Goal: Task Accomplishment & Management: Use online tool/utility

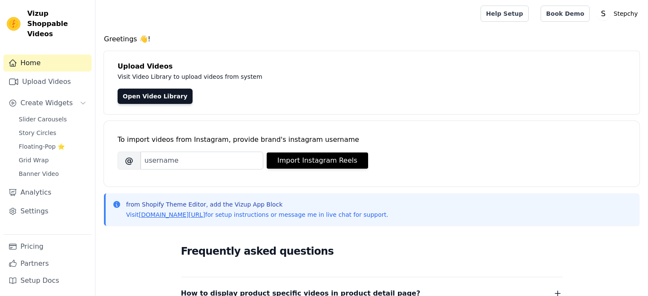
scroll to position [43, 0]
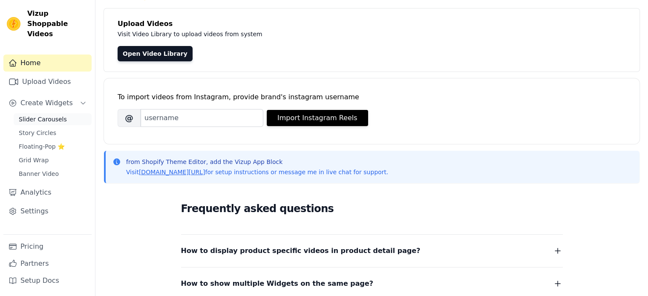
click at [46, 115] on span "Slider Carousels" at bounding box center [43, 119] width 48 height 9
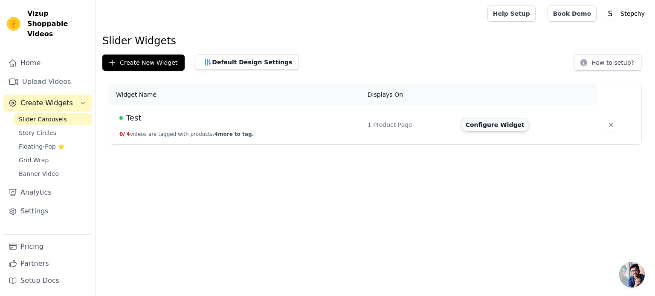
click at [481, 127] on button "Configure Widget" at bounding box center [494, 125] width 69 height 14
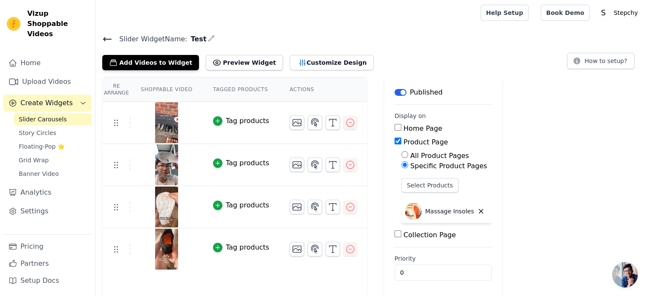
scroll to position [1, 0]
drag, startPoint x: 169, startPoint y: 60, endPoint x: 188, endPoint y: 41, distance: 27.1
click at [188, 41] on div "Slider Widget Name: Test Add Videos to Widget Preview Widget Customize Design H…" at bounding box center [371, 51] width 553 height 37
click at [62, 73] on link "Upload Videos" at bounding box center [47, 81] width 88 height 17
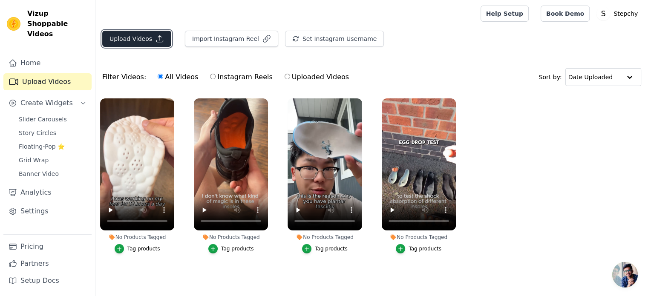
click at [143, 40] on button "Upload Videos" at bounding box center [136, 39] width 69 height 16
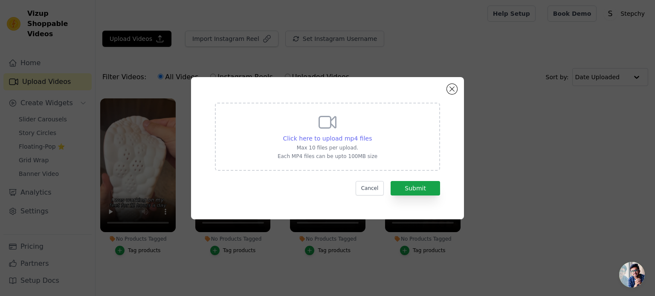
click at [356, 141] on span "Click here to upload mp4 files" at bounding box center [327, 138] width 89 height 7
click at [371, 134] on input "Click here to upload mp4 files Max 10 files per upload. Each MP4 files can be u…" at bounding box center [371, 134] width 0 height 0
type input "C:\fakepath\2b254c88388940b6b1e1fa6550832821.HD-1080p-3.3Mbps-54573456.mp4"
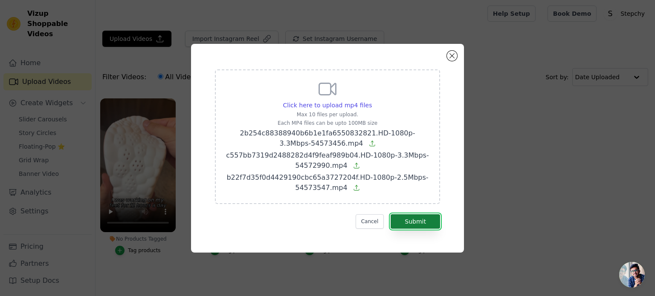
click at [418, 222] on button "Submit" at bounding box center [414, 221] width 49 height 14
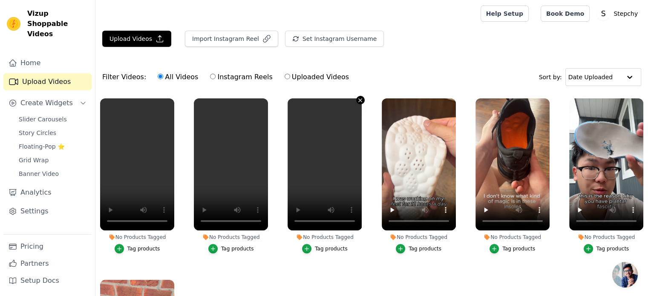
click at [357, 97] on icon "button" at bounding box center [360, 100] width 6 height 6
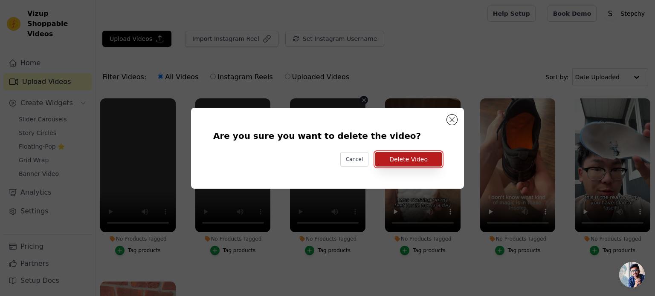
click at [403, 157] on button "Delete Video" at bounding box center [408, 159] width 66 height 14
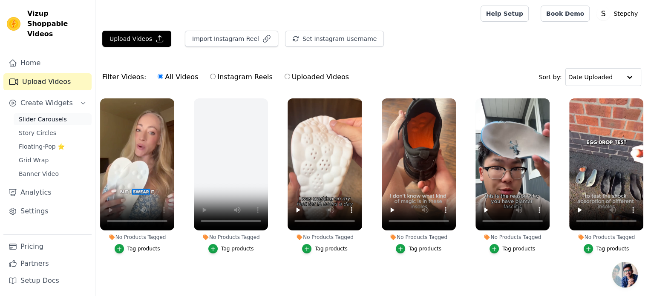
click at [47, 115] on span "Slider Carousels" at bounding box center [43, 119] width 48 height 9
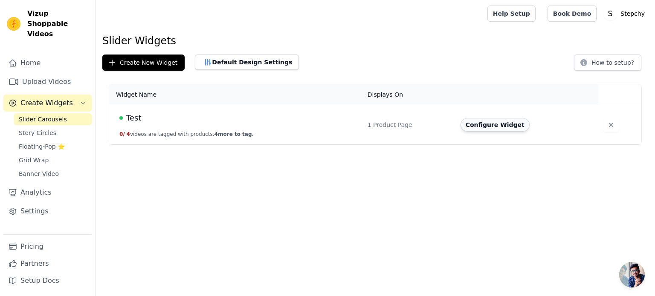
click at [475, 127] on button "Configure Widget" at bounding box center [494, 125] width 69 height 14
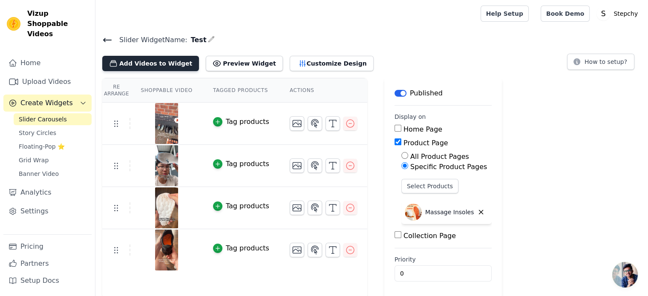
click at [159, 62] on button "Add Videos to Widget" at bounding box center [150, 63] width 97 height 15
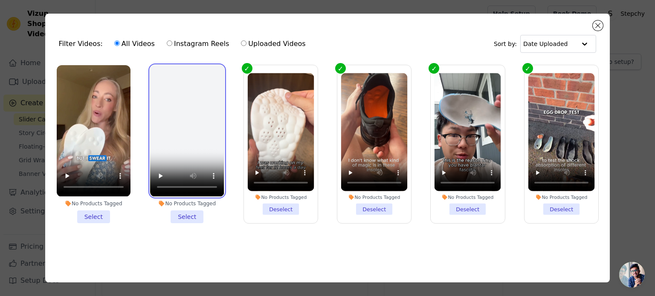
click at [198, 90] on video at bounding box center [187, 130] width 74 height 131
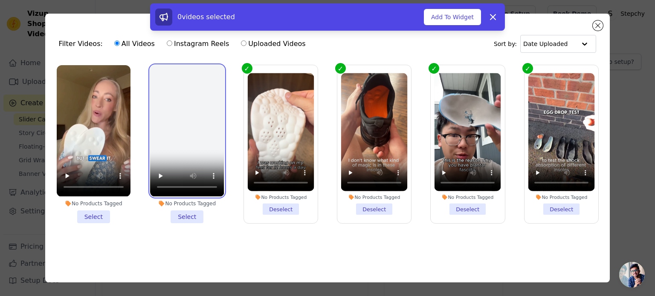
click at [195, 114] on video at bounding box center [187, 130] width 74 height 131
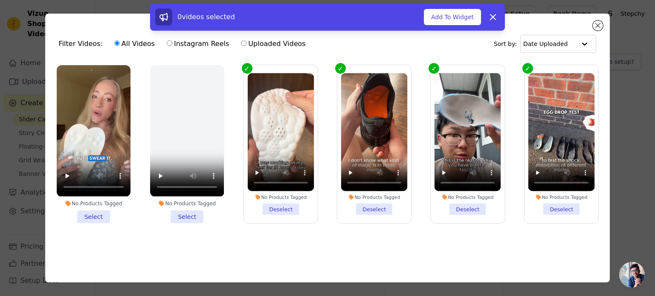
click at [185, 216] on li "No Products Tagged Select" at bounding box center [187, 144] width 74 height 158
click at [0, 0] on input "No Products Tagged Select" at bounding box center [0, 0] width 0 height 0
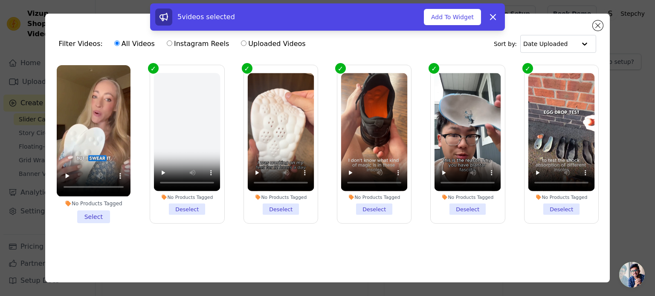
click at [99, 215] on li "No Products Tagged Select" at bounding box center [94, 144] width 74 height 158
click at [0, 0] on input "No Products Tagged Select" at bounding box center [0, 0] width 0 height 0
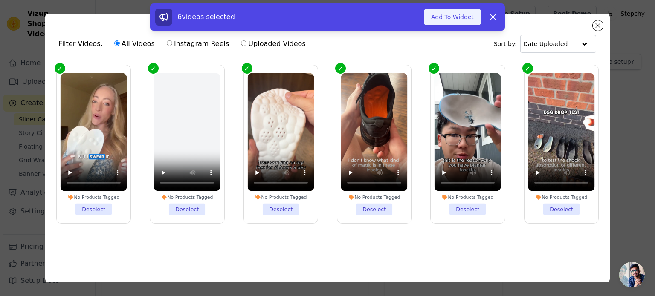
click at [465, 15] on button "Add To Widget" at bounding box center [452, 17] width 57 height 16
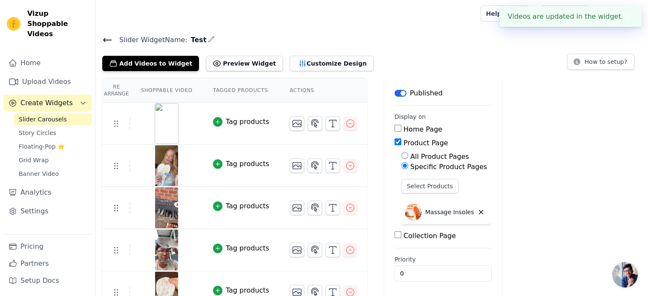
click at [546, 96] on div "Re Arrange Shoppable Video Tagged Products Actions Tag products Tag products Ta…" at bounding box center [371, 217] width 553 height 278
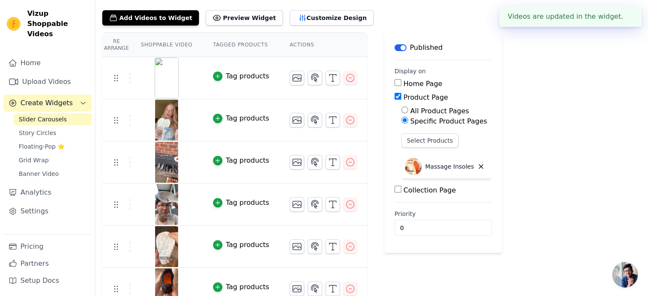
scroll to position [58, 0]
